Goal: Find specific page/section: Find specific page/section

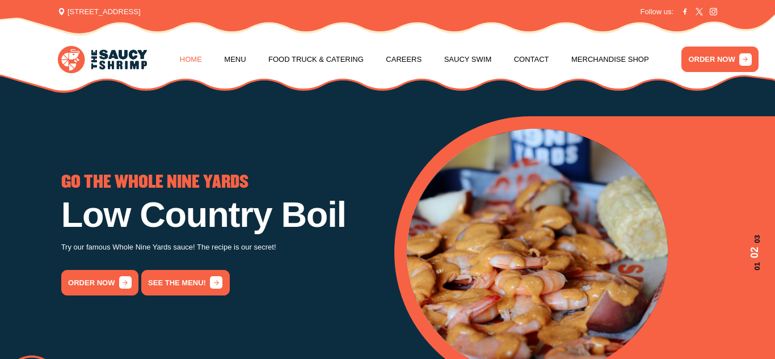
click at [191, 63] on link "Home" at bounding box center [191, 59] width 22 height 43
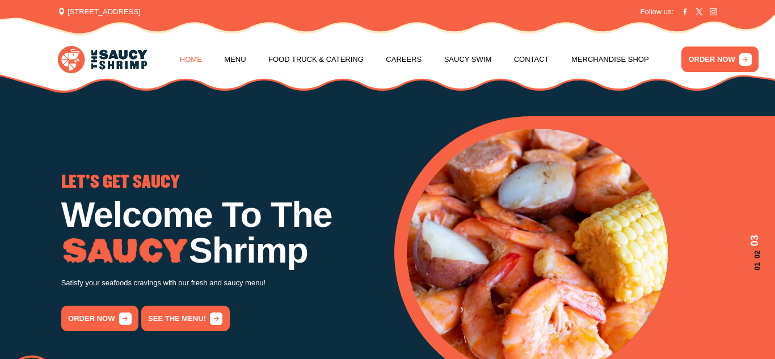
click at [193, 56] on link "Home" at bounding box center [191, 59] width 22 height 43
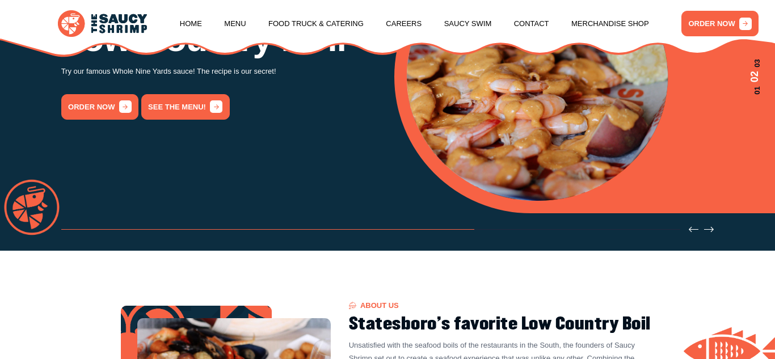
scroll to position [180, 0]
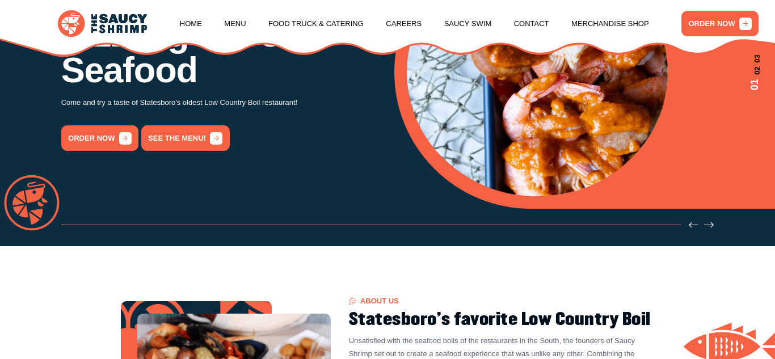
click at [128, 23] on img at bounding box center [103, 23] width 90 height 27
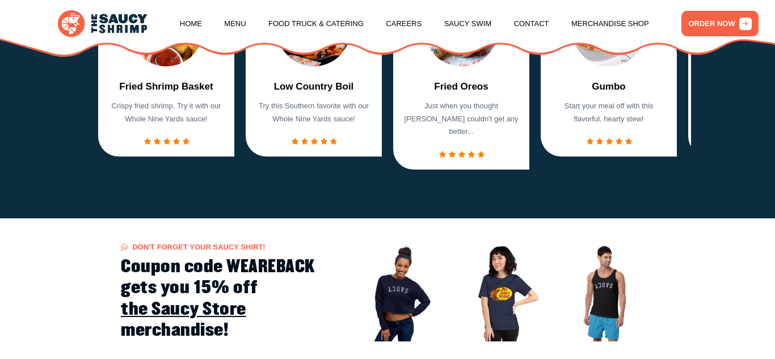
scroll to position [855, 0]
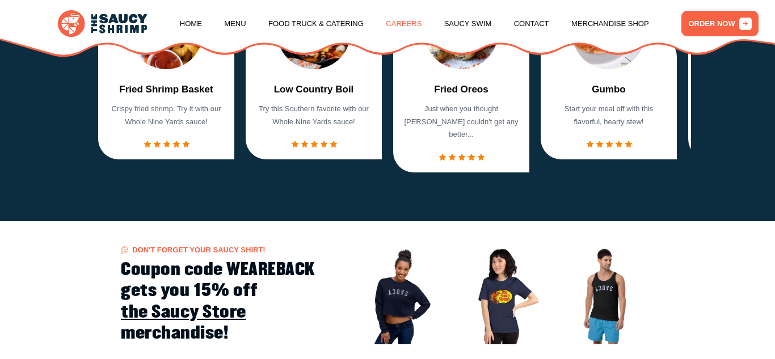
click at [391, 20] on link "Careers" at bounding box center [404, 23] width 36 height 43
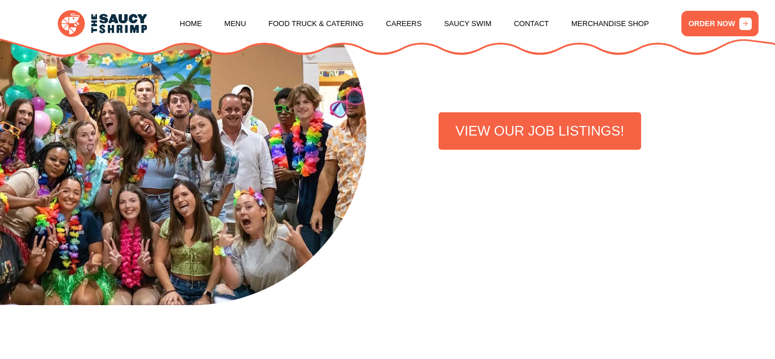
scroll to position [326, 0]
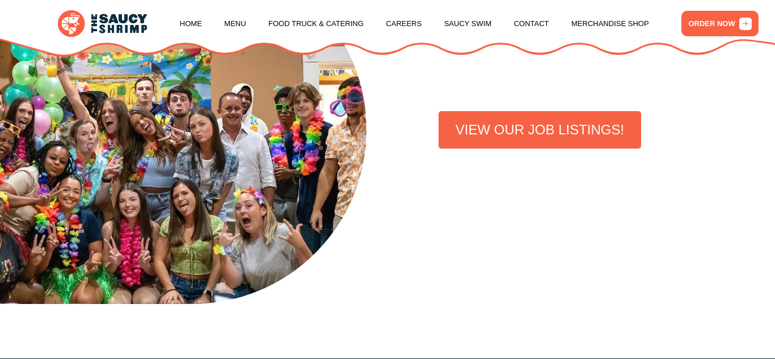
click at [553, 129] on link "VIEW OUR JOB LISTINGS!" at bounding box center [539, 129] width 202 height 37
